Goal: Check status: Check status

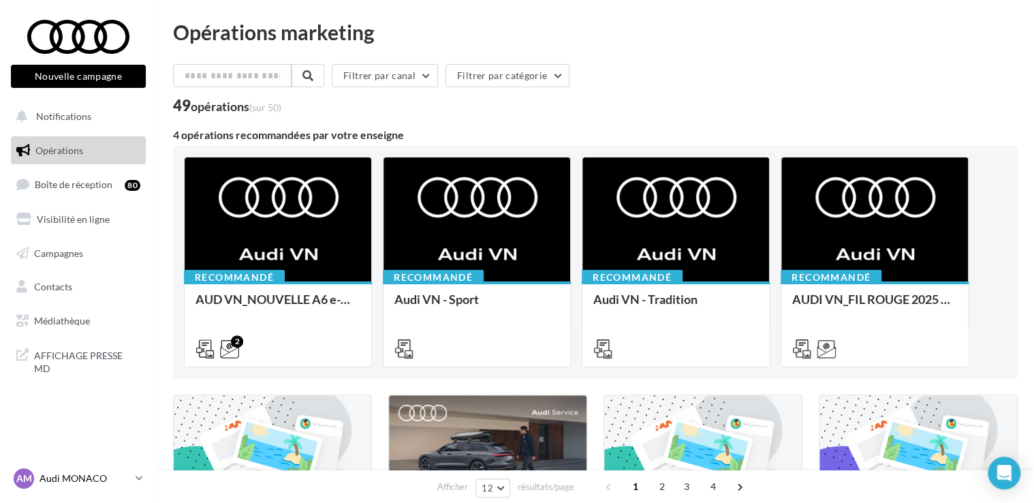
click at [61, 478] on p "Audi MONACO" at bounding box center [85, 479] width 91 height 14
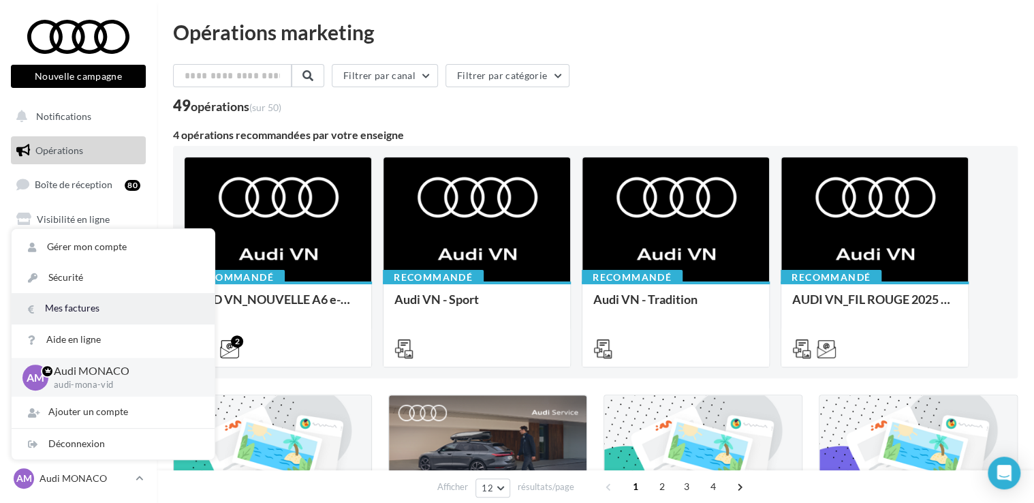
click at [66, 303] on link "Mes factures" at bounding box center [113, 308] width 203 height 31
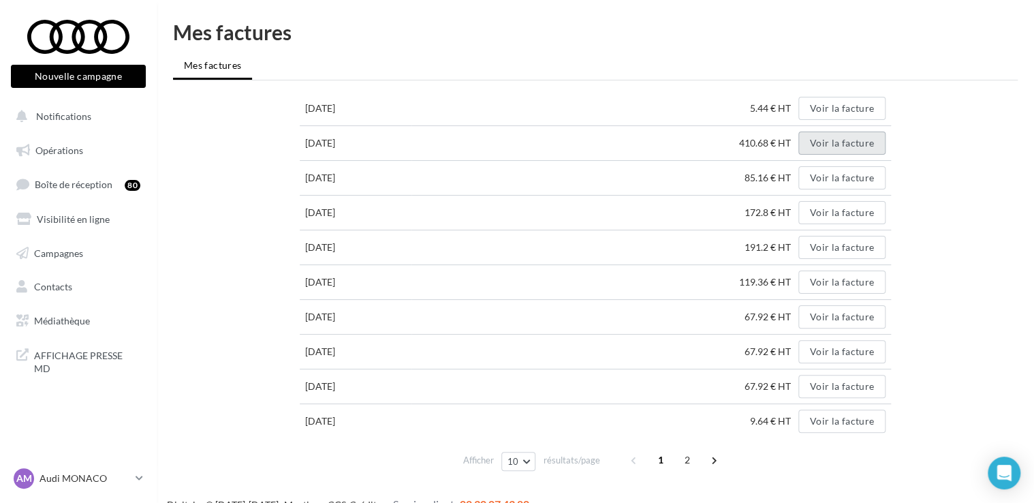
click at [834, 140] on button "Voir la facture" at bounding box center [842, 143] width 87 height 23
click at [819, 109] on button "Voir la facture" at bounding box center [842, 108] width 87 height 23
